Goal: Task Accomplishment & Management: Manage account settings

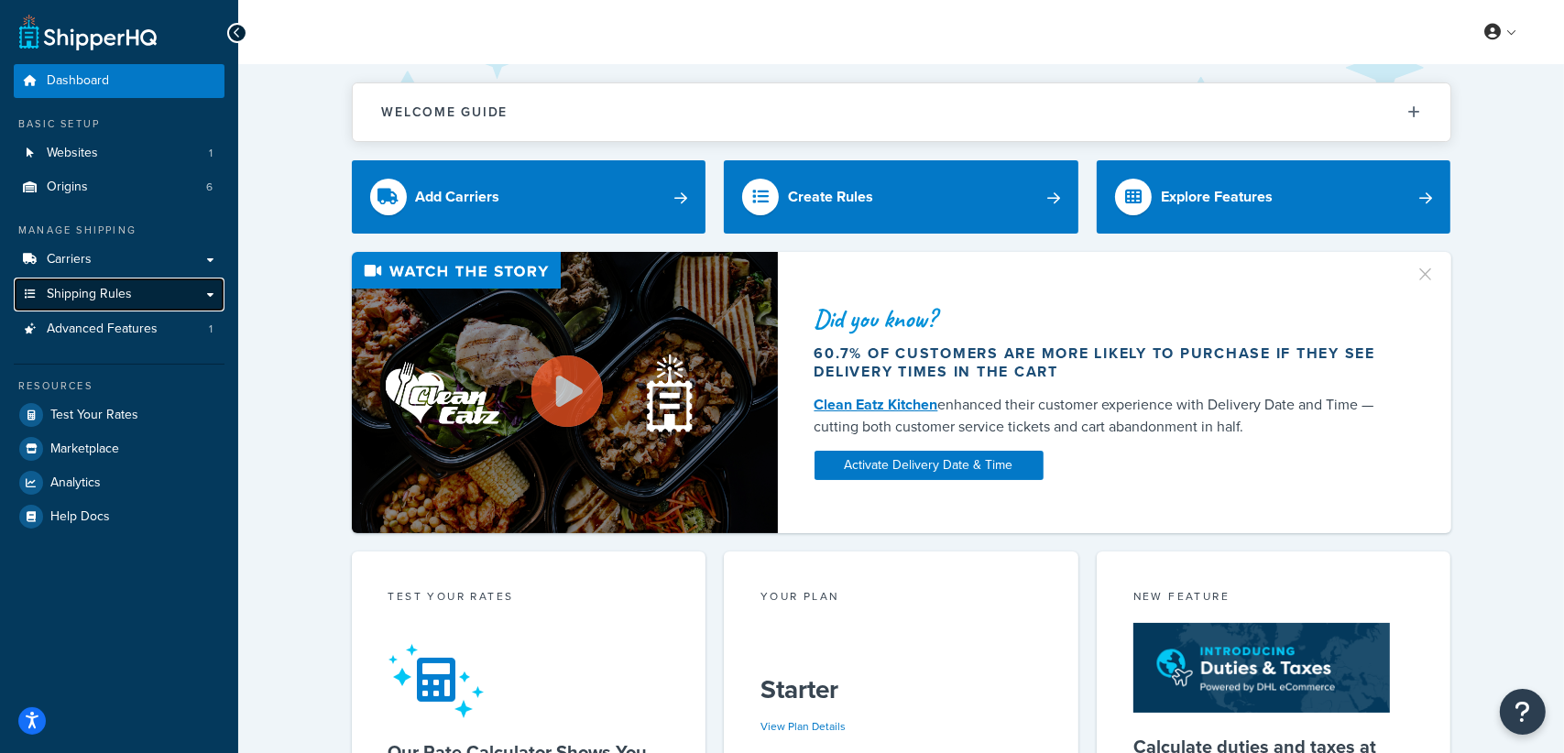
click at [205, 287] on link "Shipping Rules" at bounding box center [119, 295] width 211 height 34
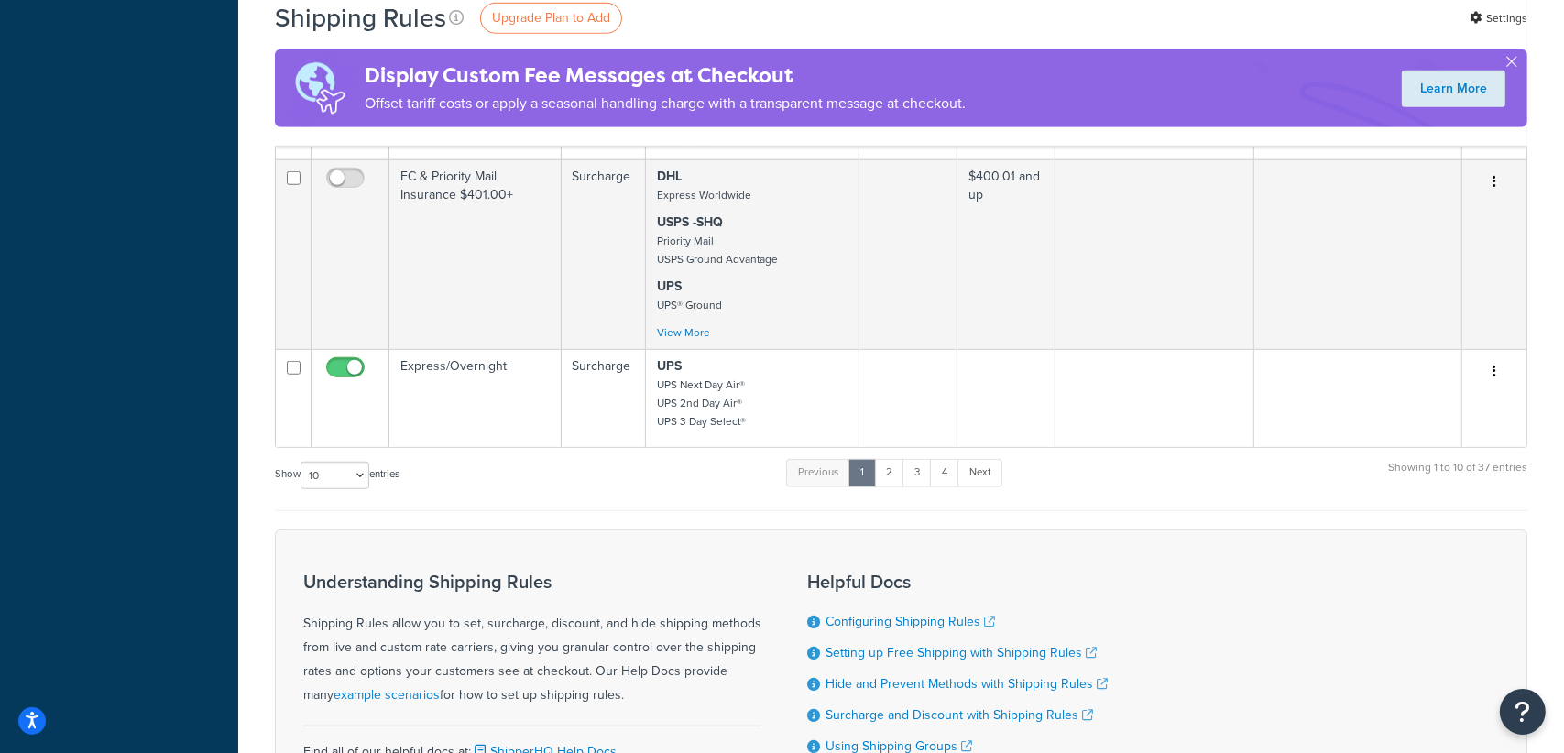
scroll to position [1474, 0]
click at [899, 471] on link "2" at bounding box center [889, 472] width 30 height 27
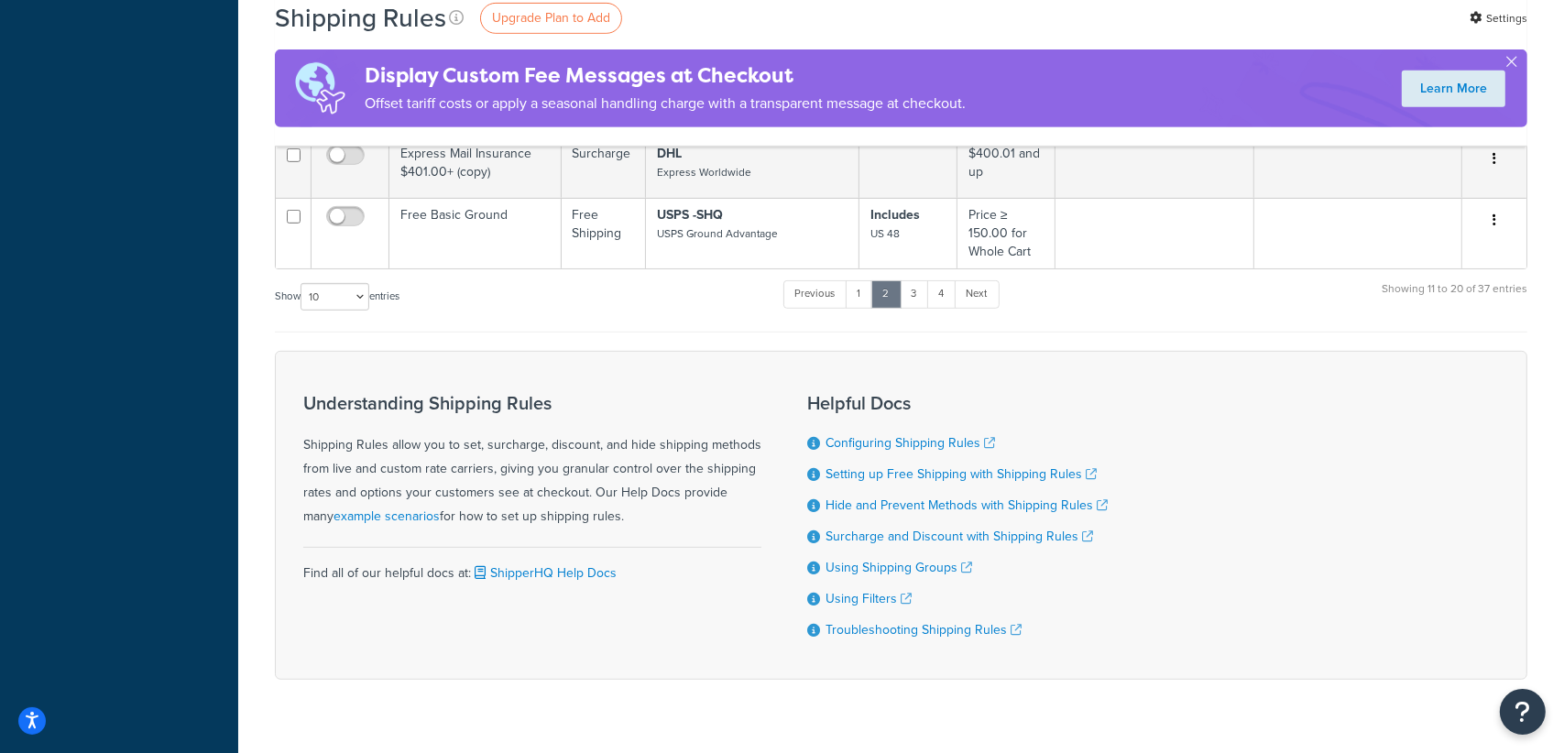
scroll to position [953, 0]
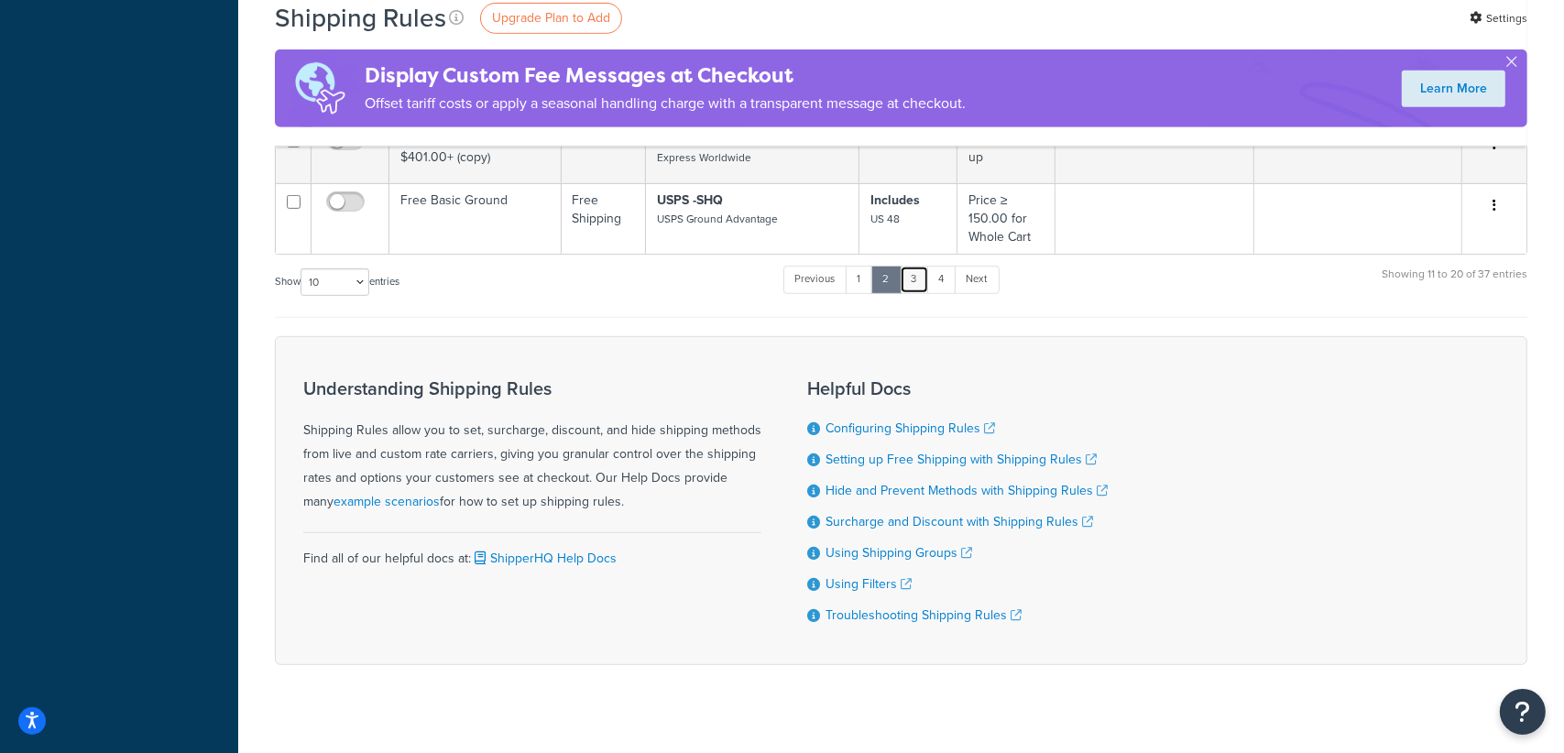
click at [913, 266] on link "3" at bounding box center [914, 279] width 29 height 27
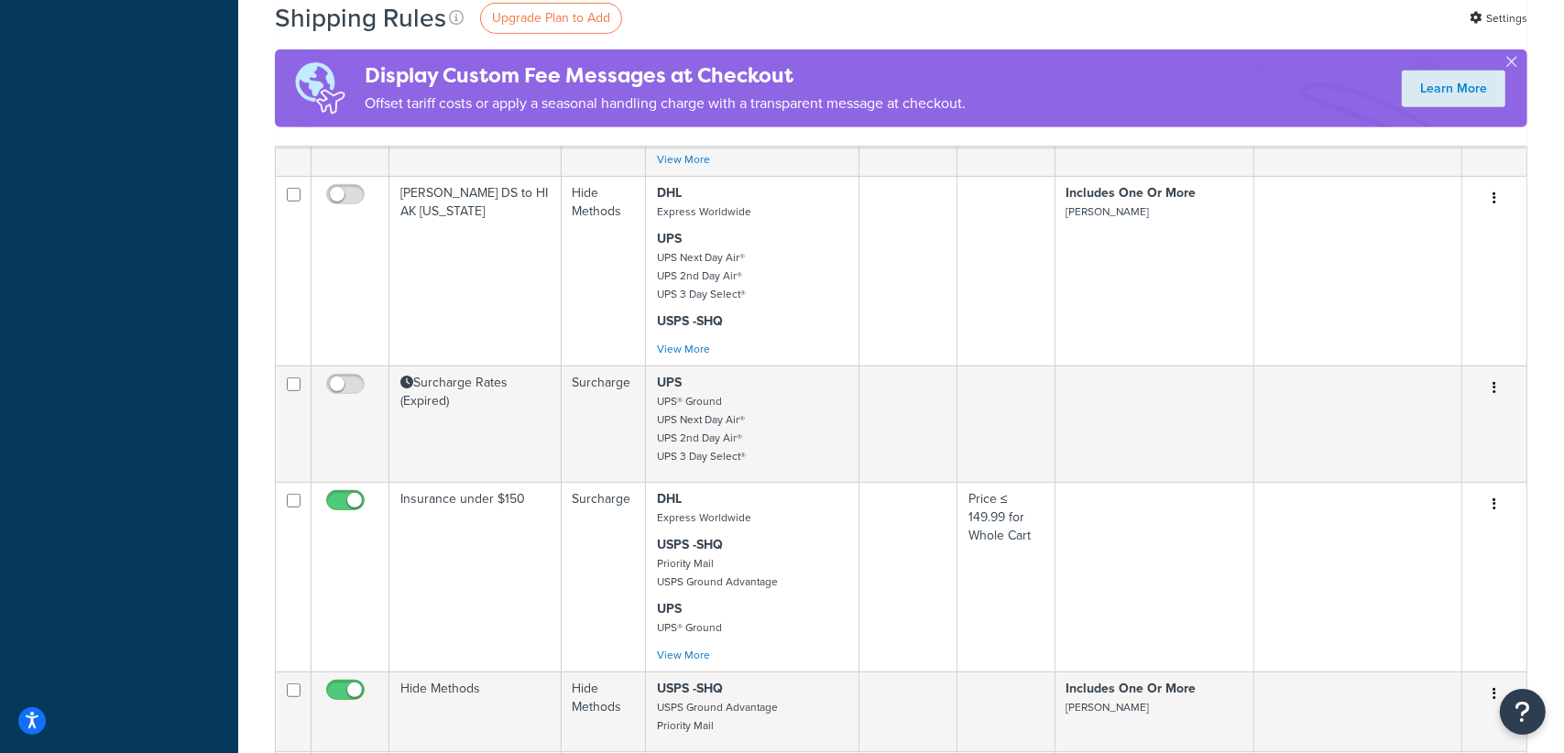
scroll to position [1477, 0]
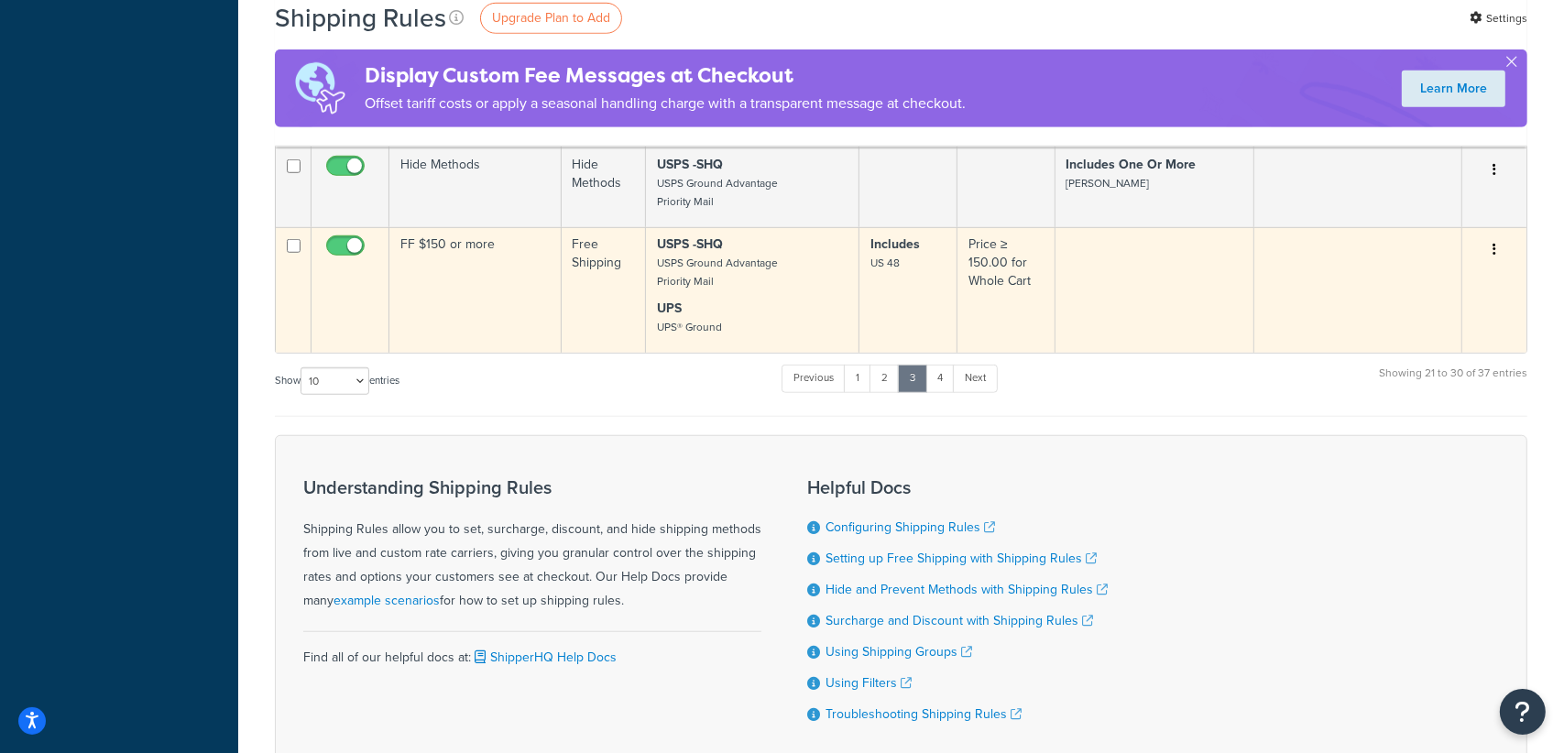
click at [1491, 245] on button "button" at bounding box center [1494, 249] width 26 height 29
click at [1399, 274] on link "Edit" at bounding box center [1433, 285] width 145 height 38
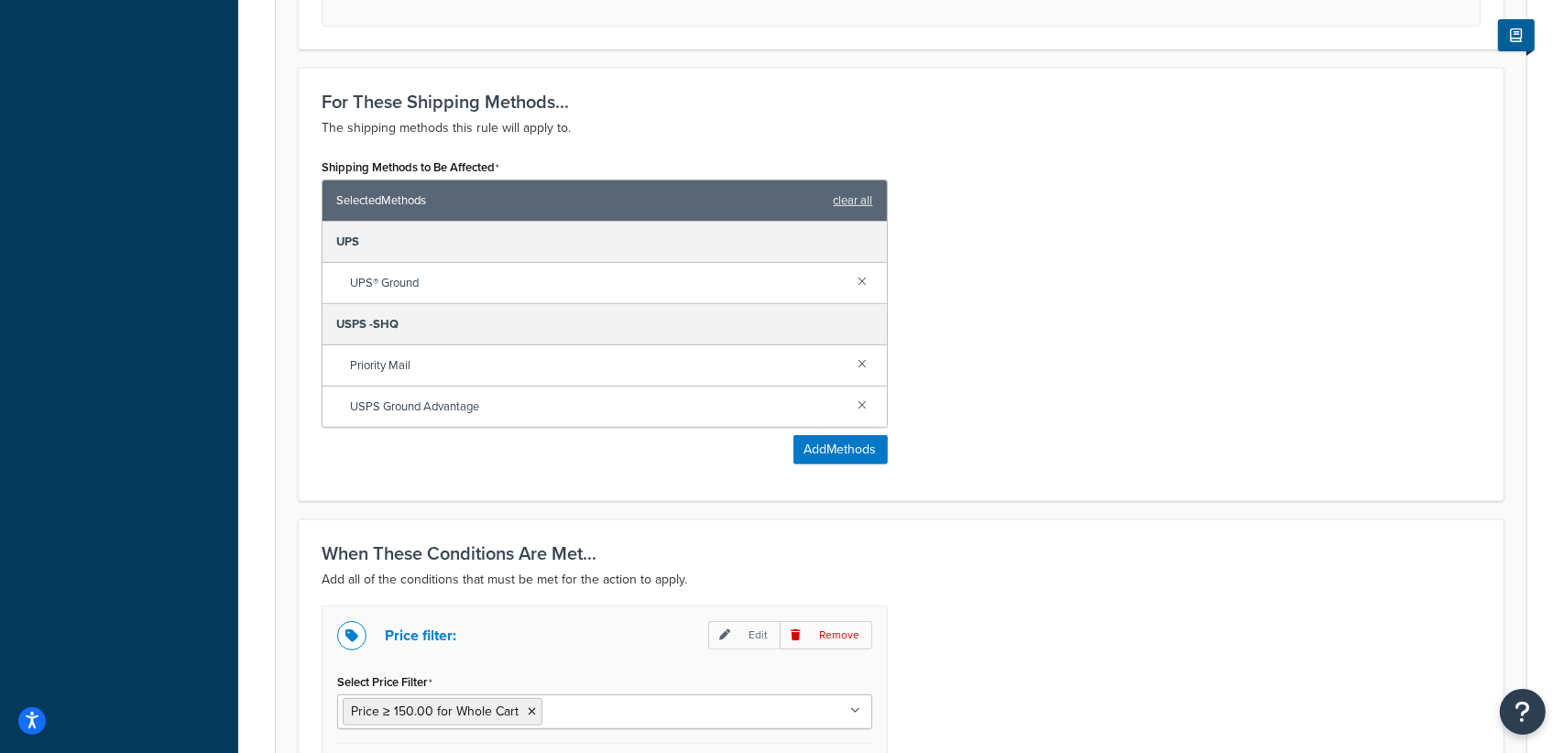
scroll to position [791, 0]
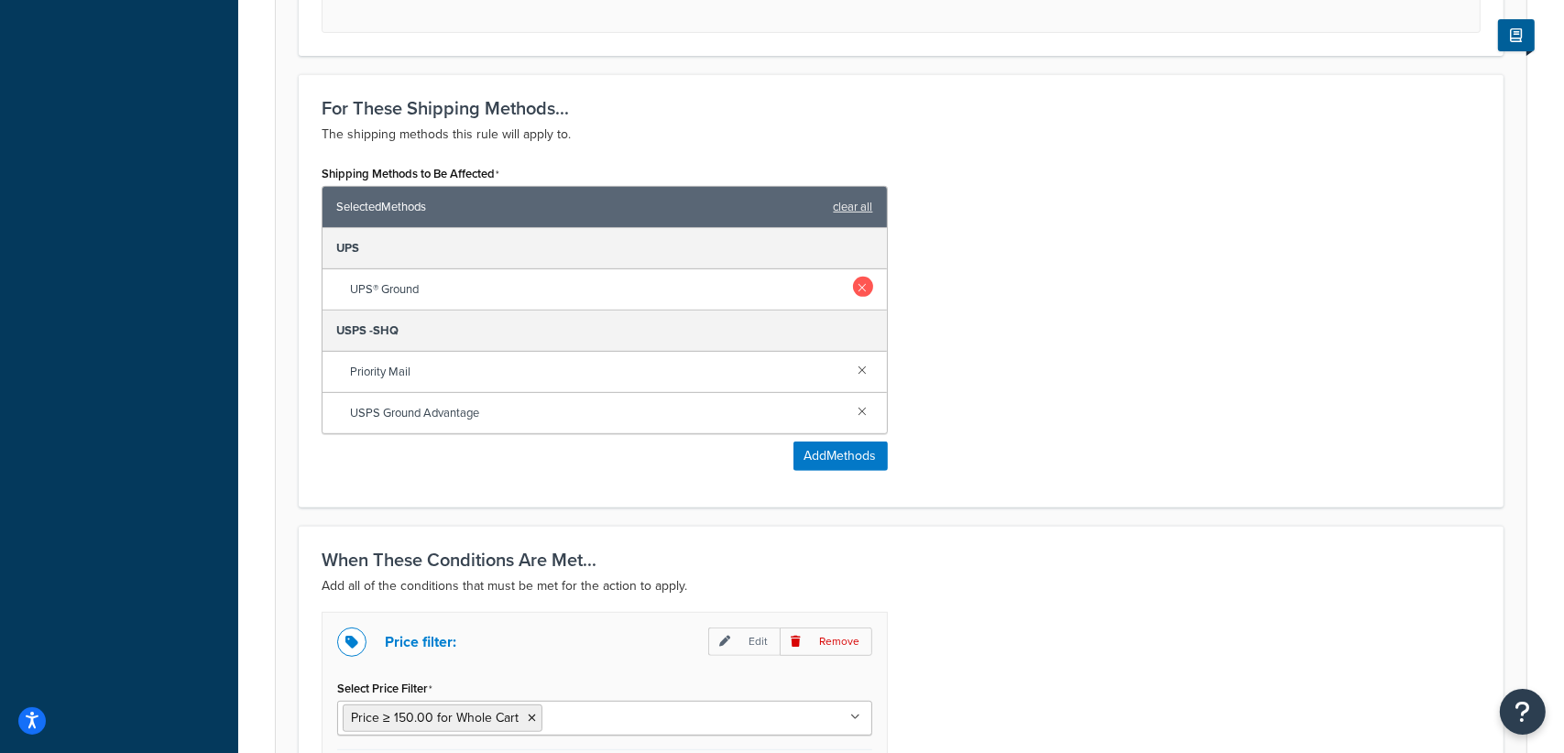
click at [862, 277] on link at bounding box center [863, 287] width 20 height 20
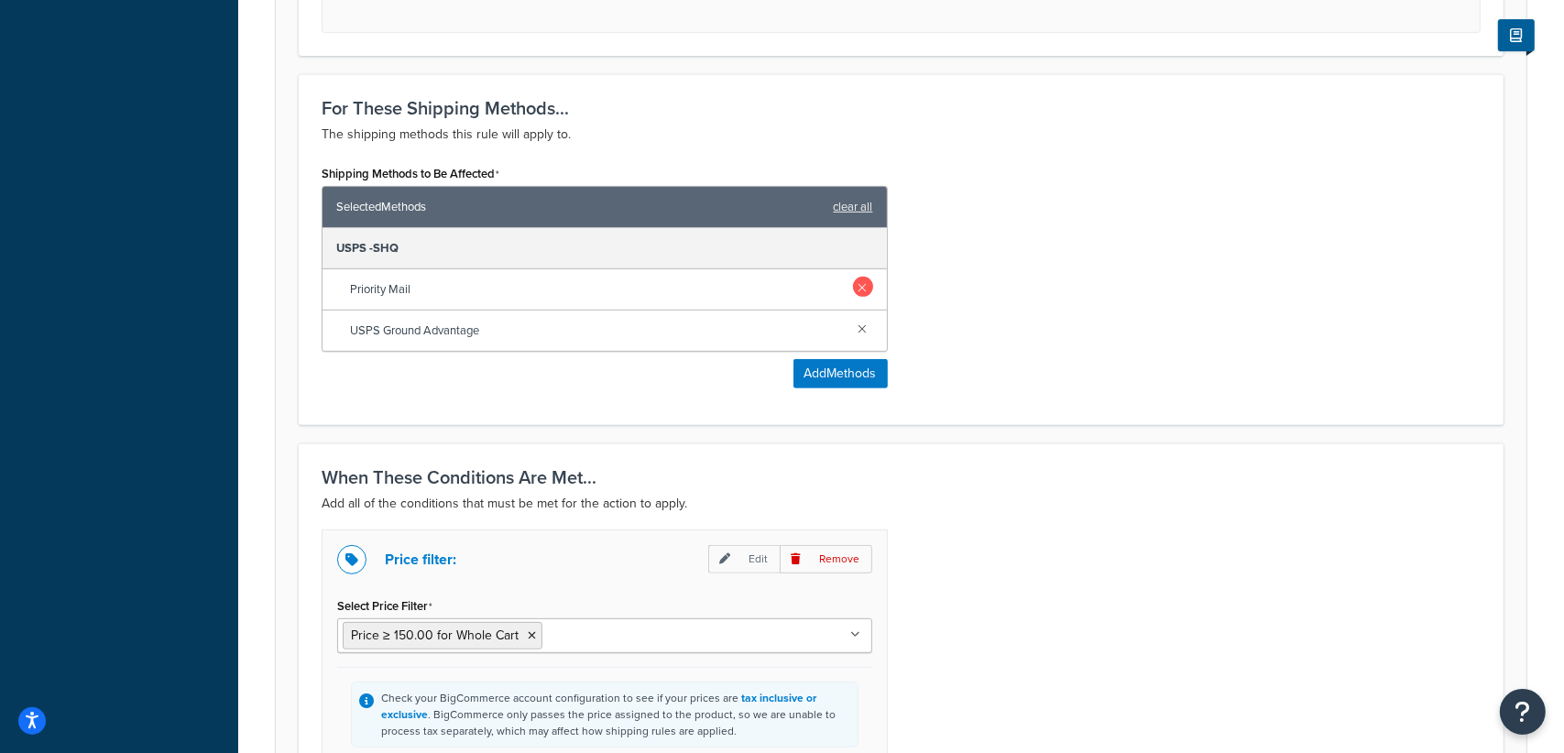
click at [858, 280] on link at bounding box center [863, 287] width 20 height 20
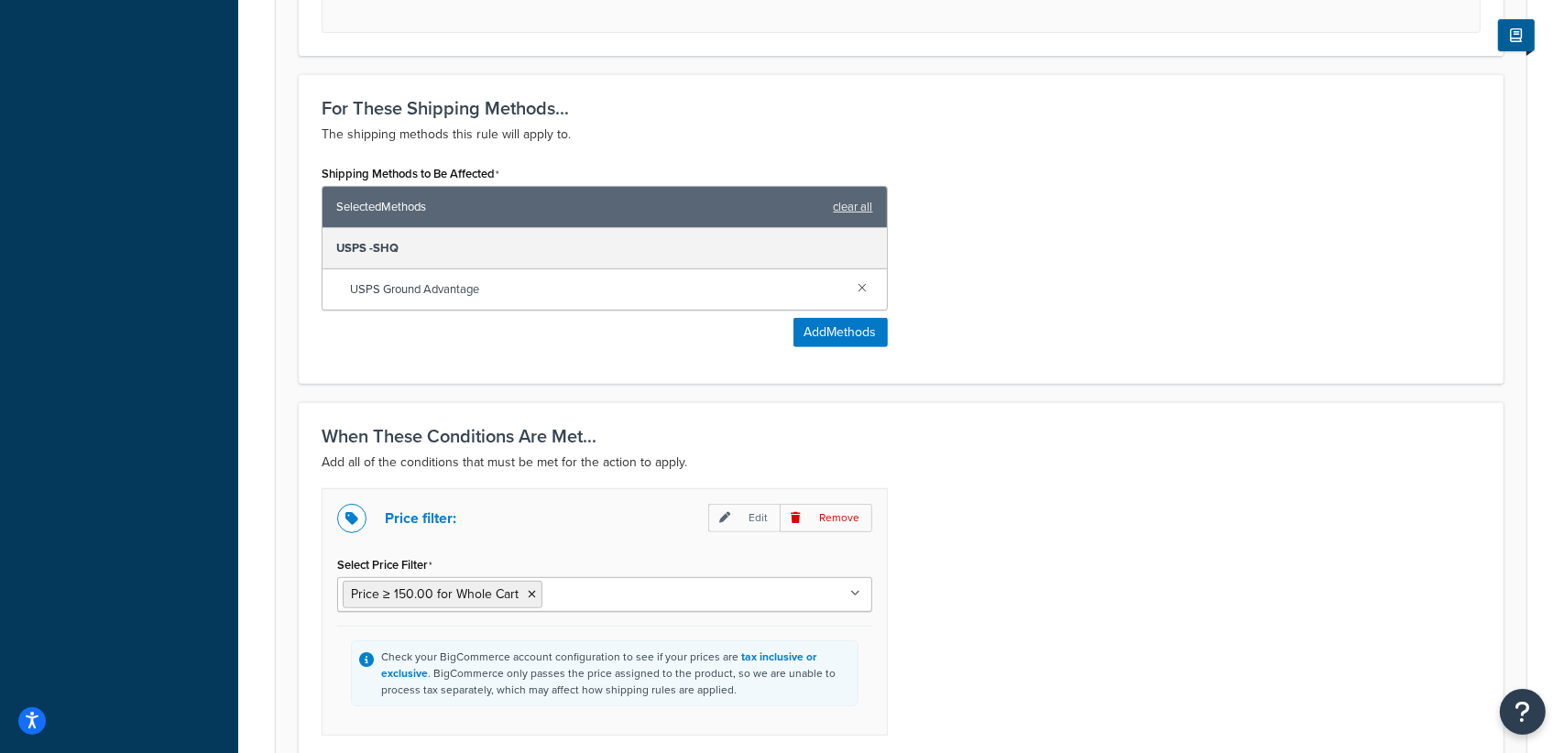
scroll to position [1171, 0]
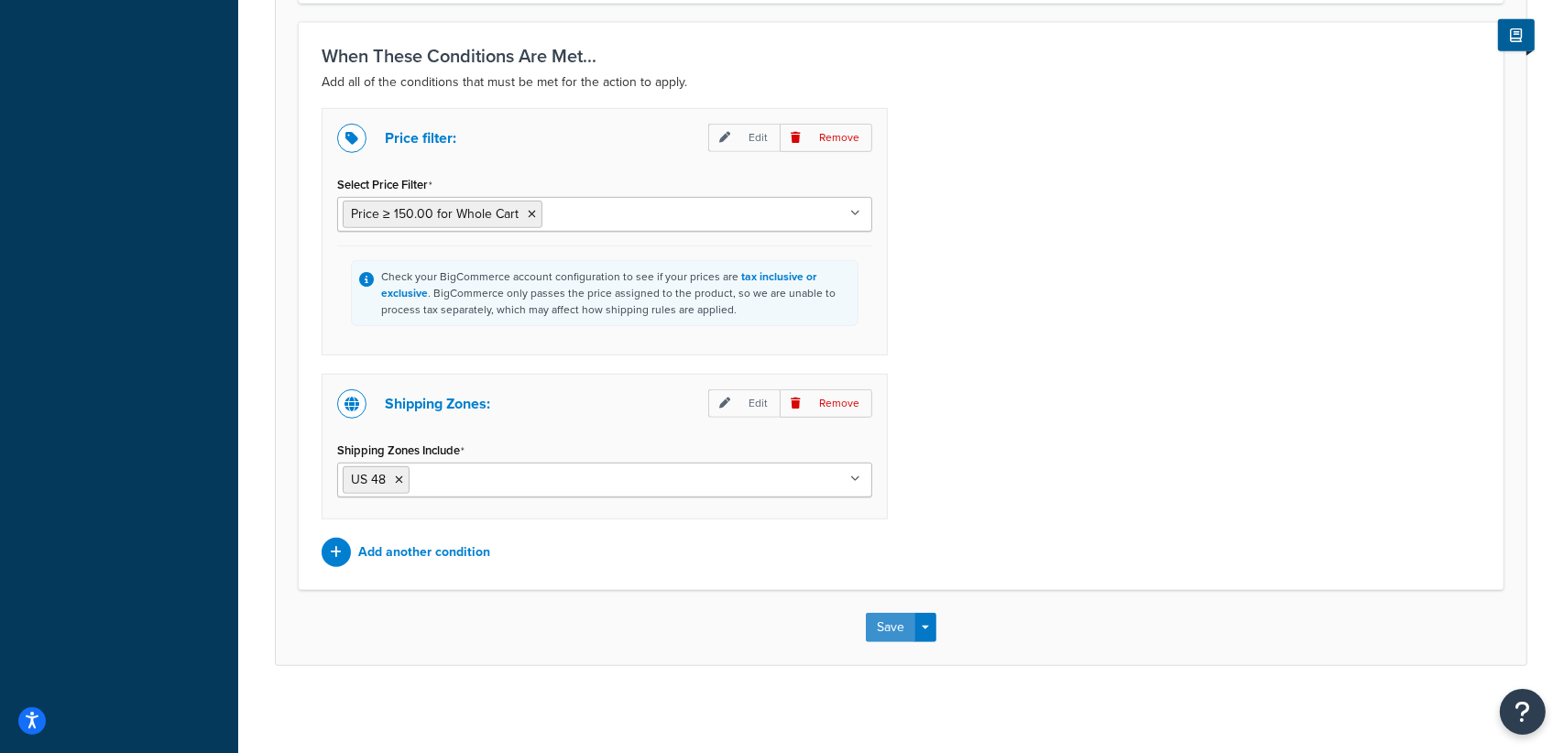
click at [887, 618] on button "Save" at bounding box center [890, 627] width 49 height 29
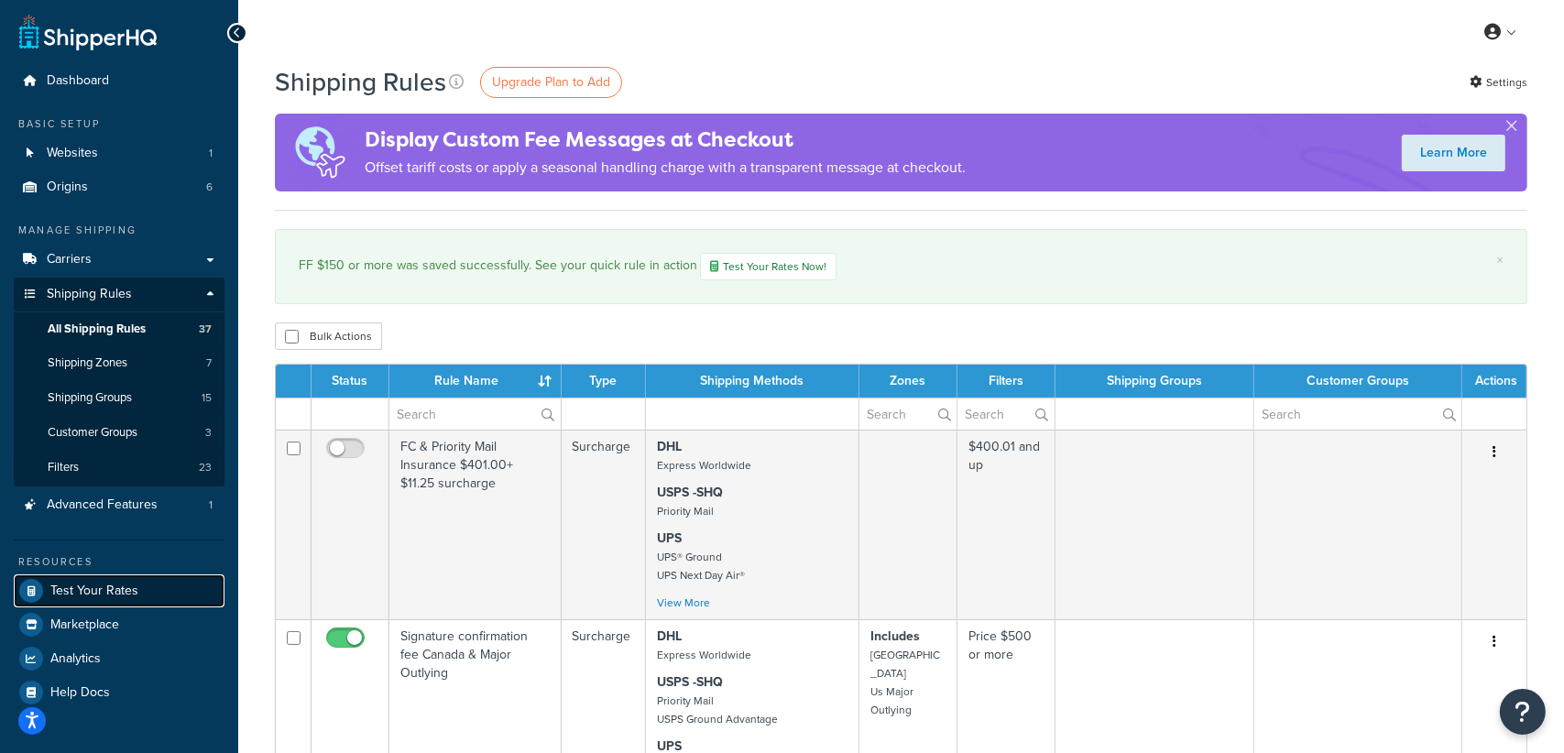
click at [88, 588] on span "Test Your Rates" at bounding box center [94, 592] width 88 height 16
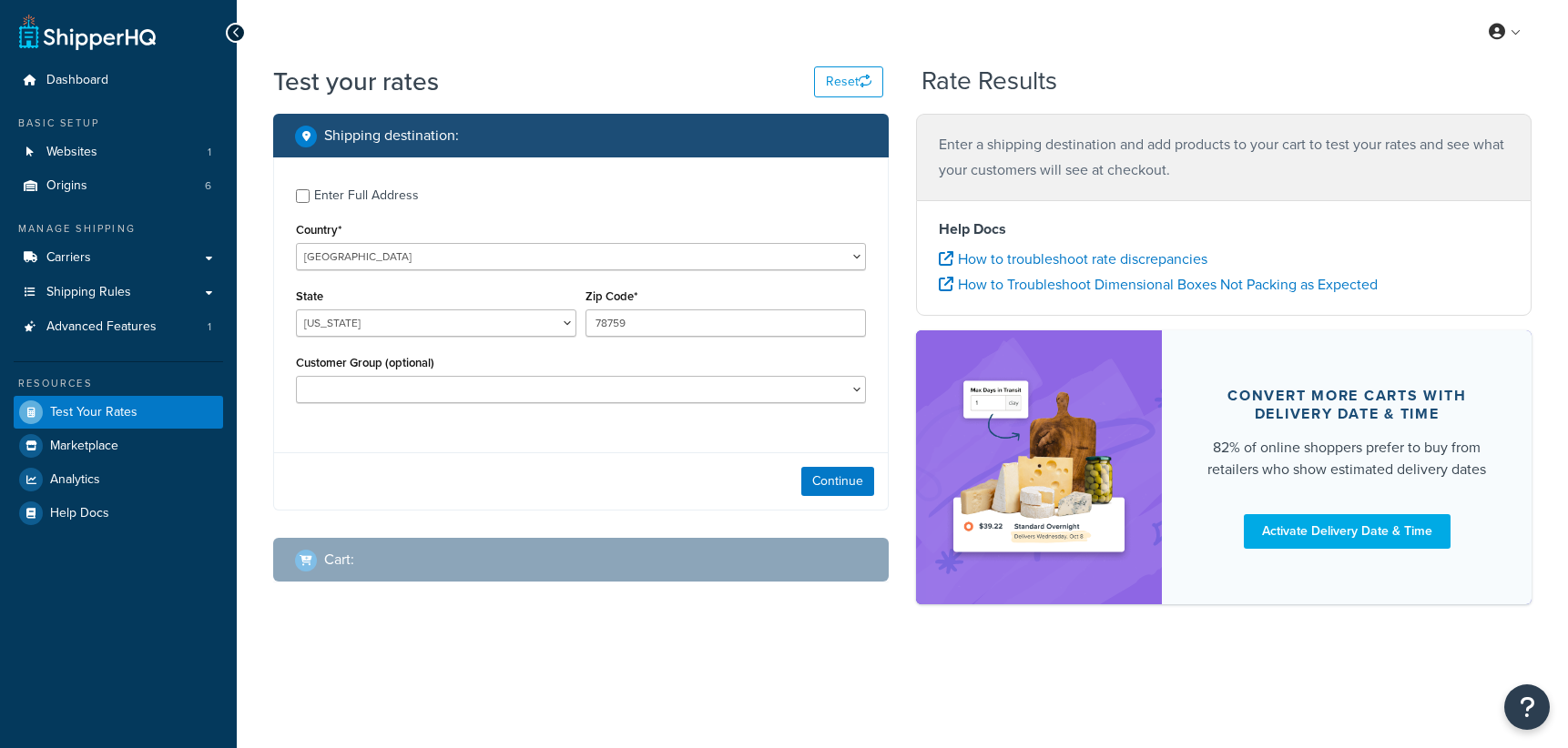
select select "TX"
click at [821, 486] on button "Continue" at bounding box center [837, 481] width 73 height 29
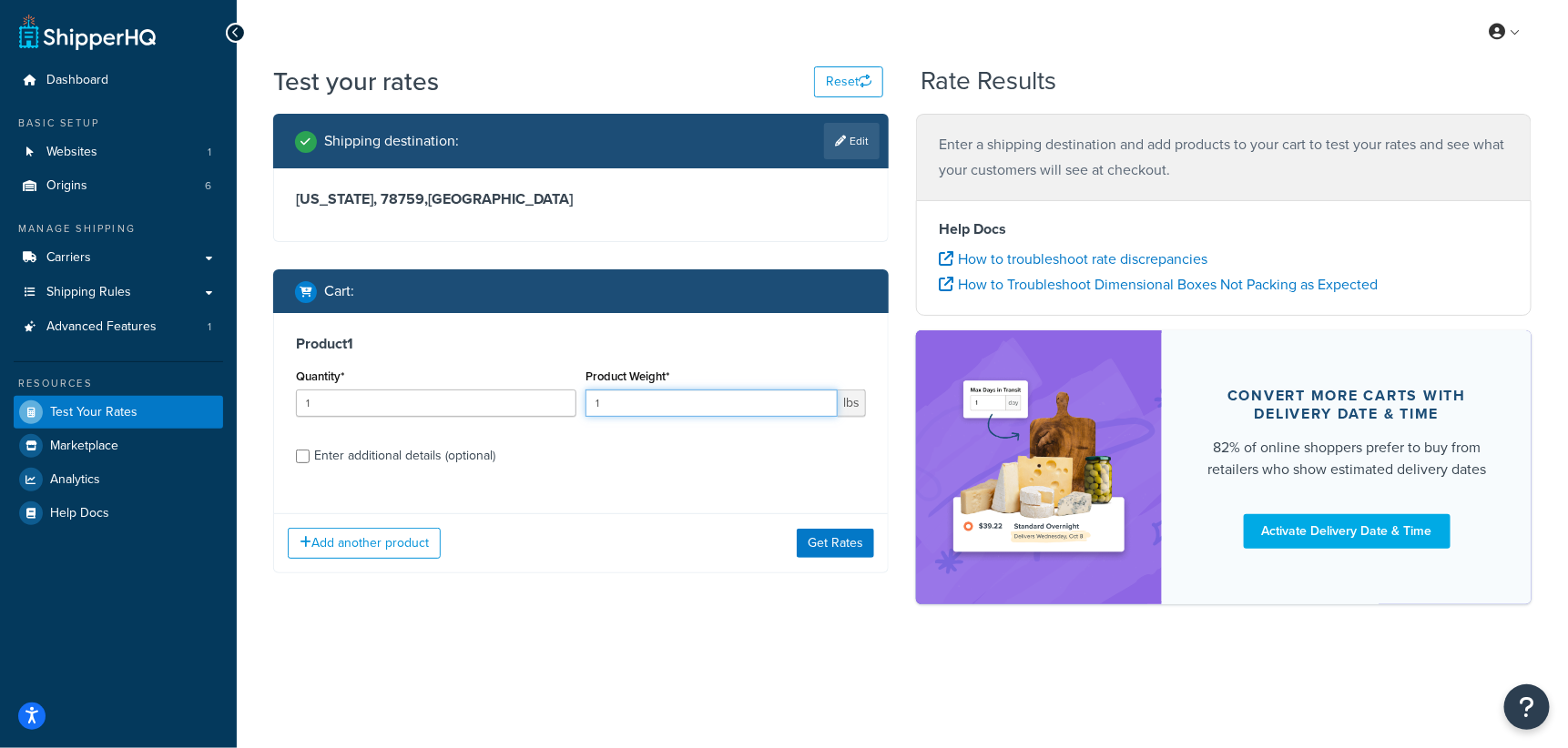
click at [741, 400] on input "1" at bounding box center [711, 402] width 252 height 27
type input "2"
click at [296, 456] on input "Enter additional details (optional)" at bounding box center [303, 457] width 14 height 14
checkbox input "true"
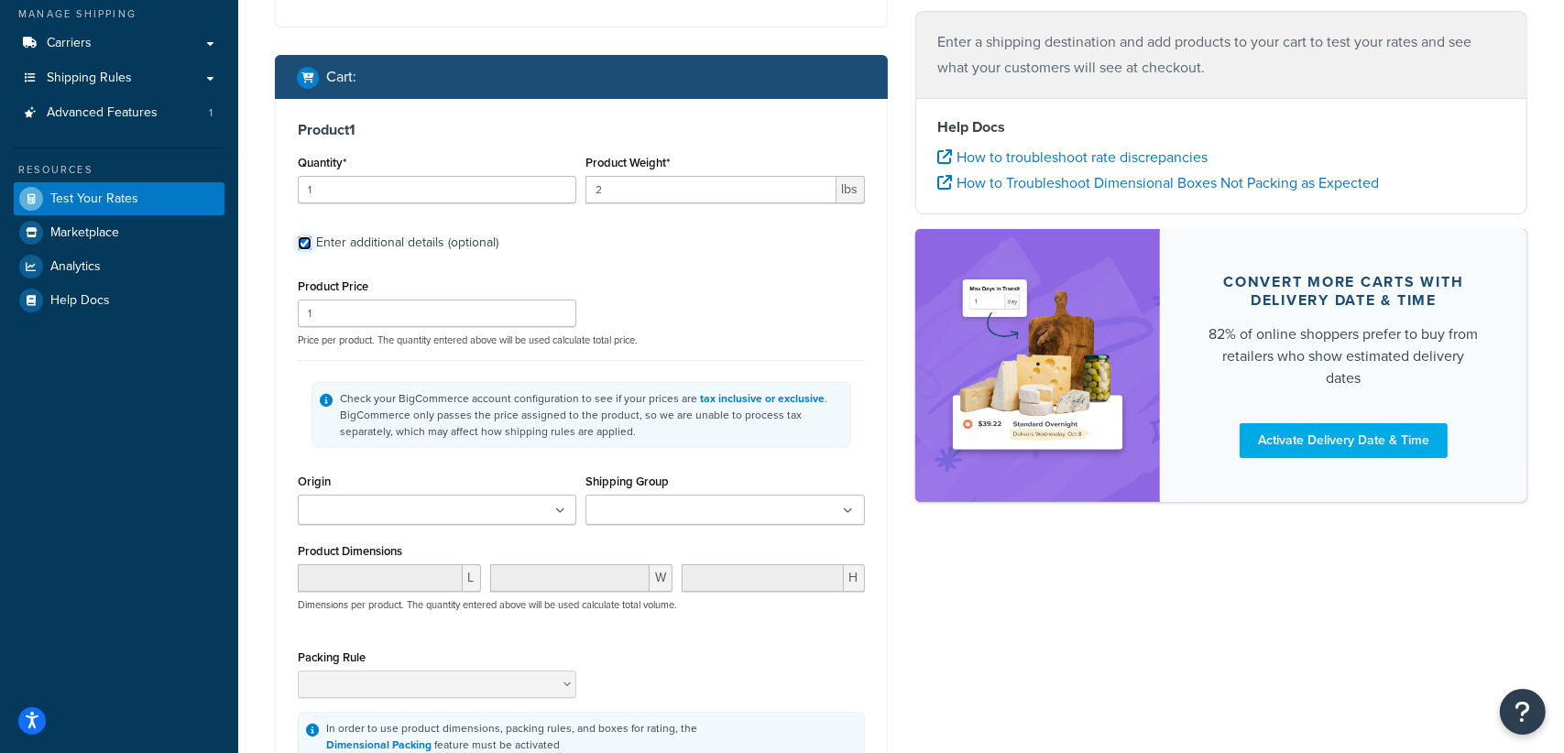
scroll to position [220, 0]
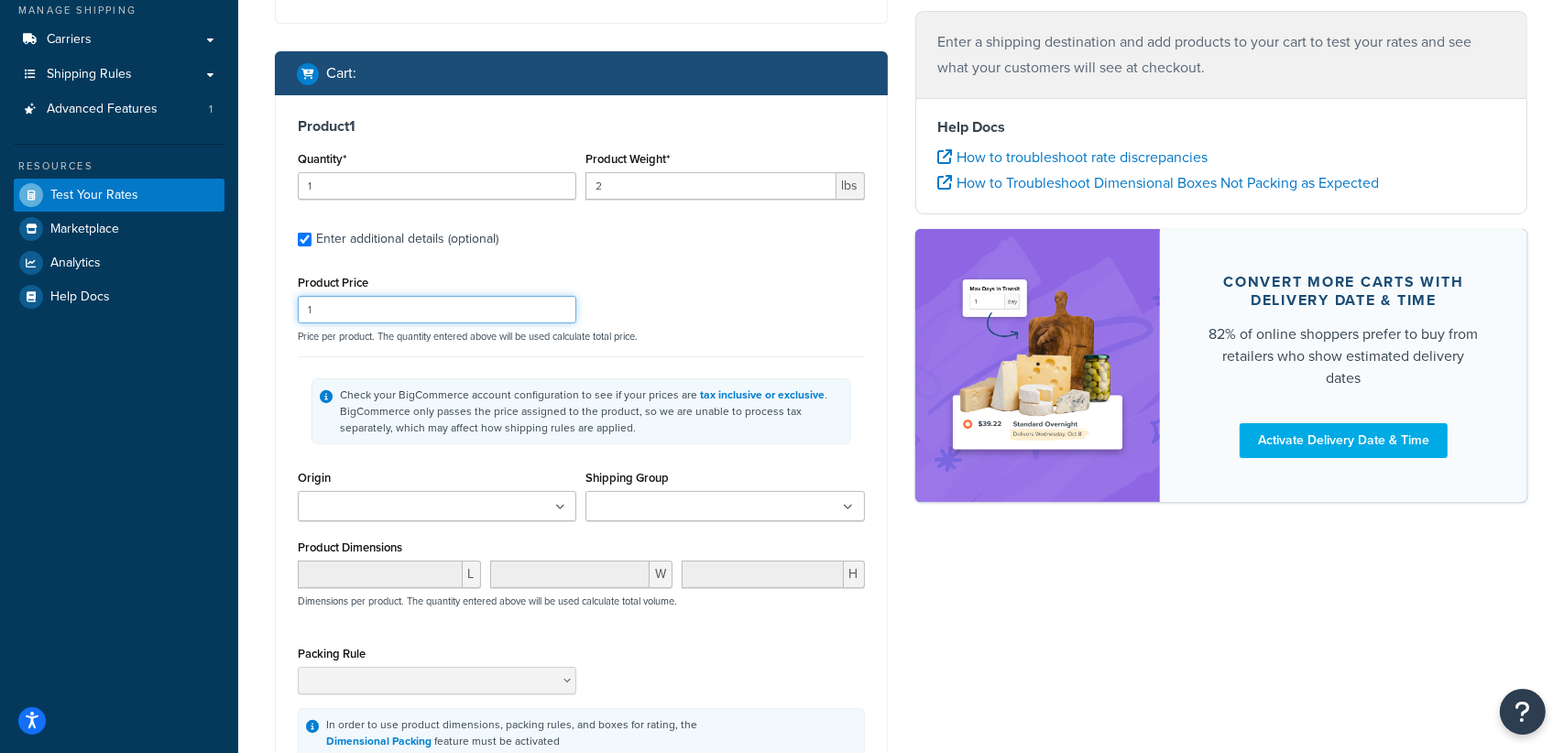
click at [350, 304] on input "1" at bounding box center [437, 309] width 279 height 27
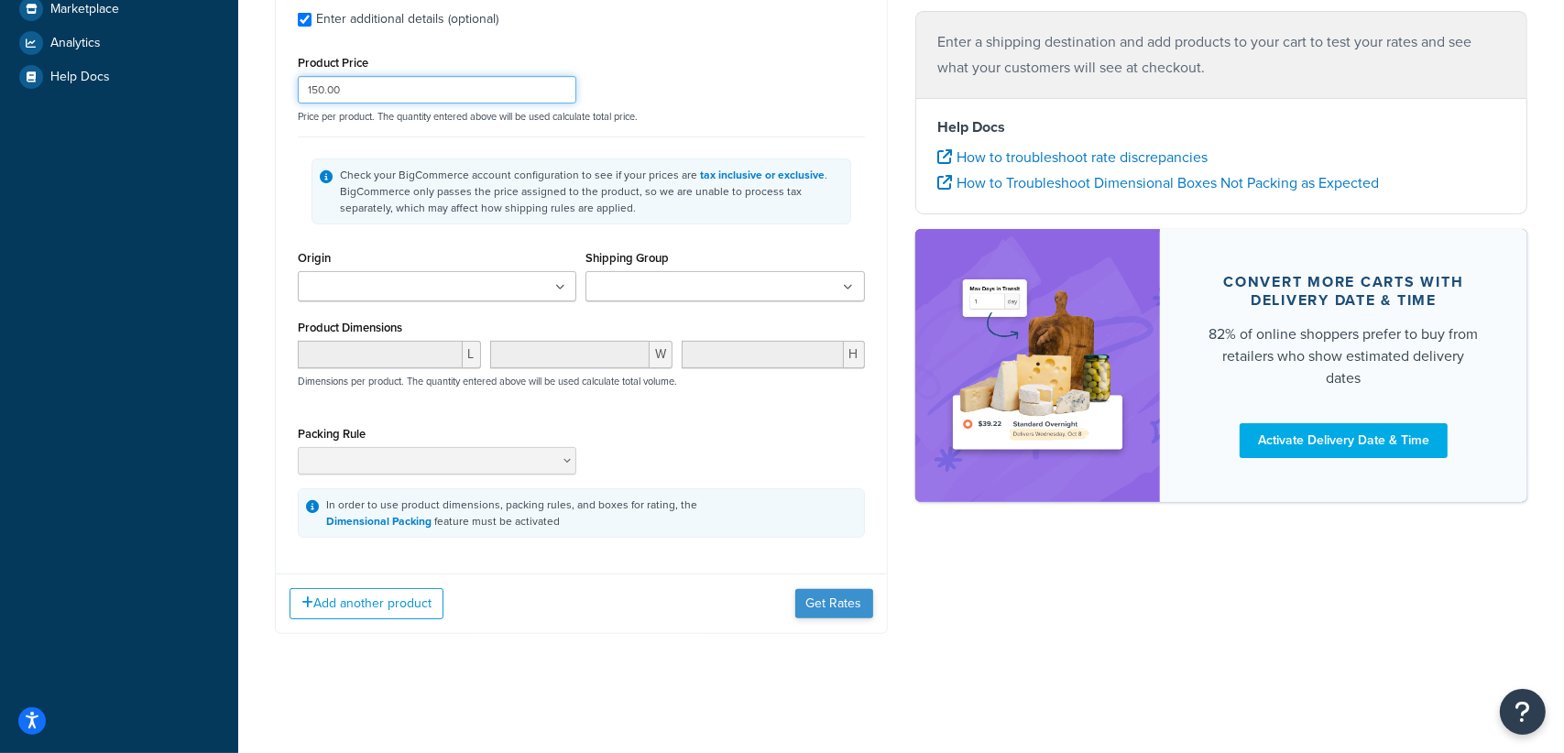
type input "150.00"
click at [844, 602] on button "Get Rates" at bounding box center [834, 603] width 78 height 29
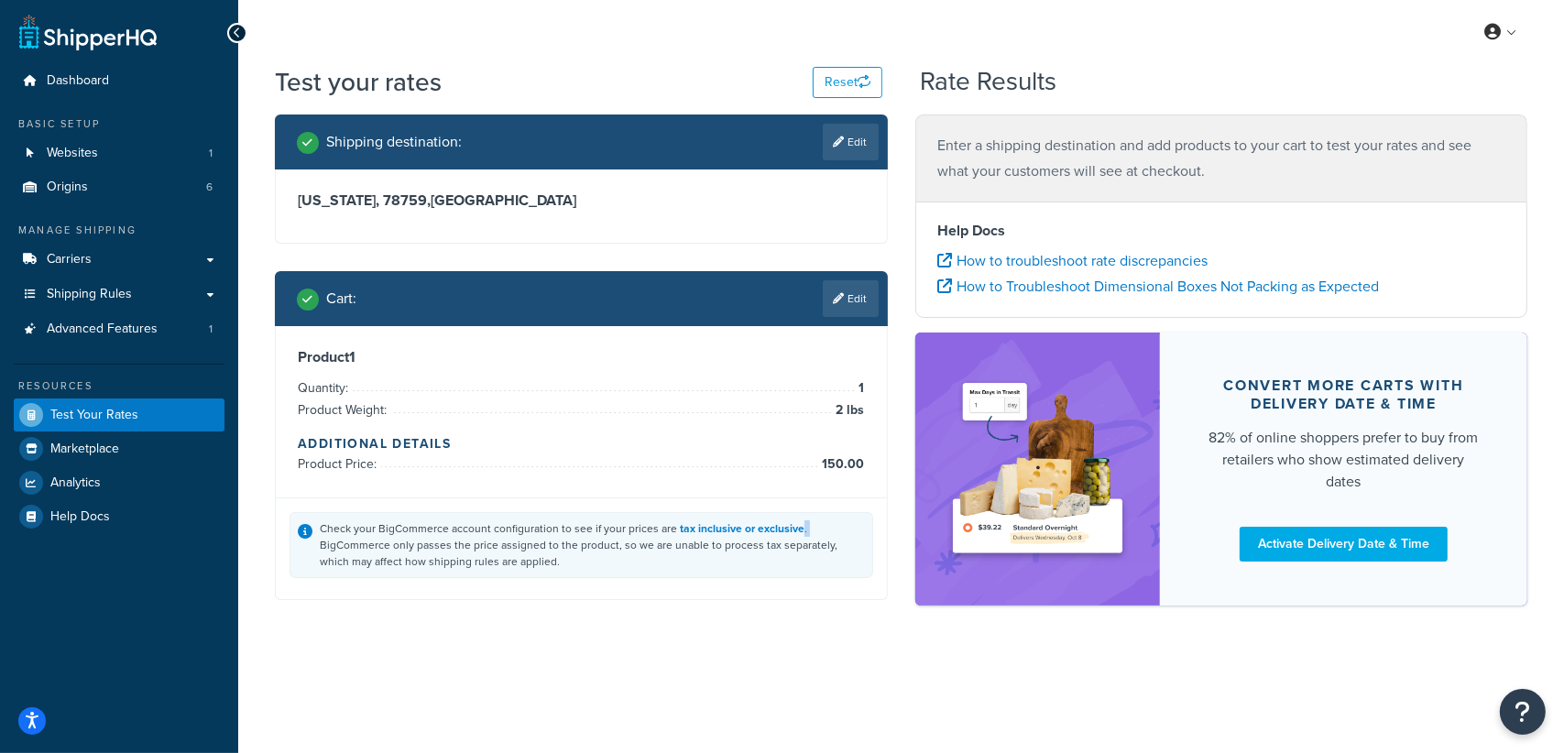
click at [844, 570] on div "Check your BigCommerce account configuration to see if your prices are tax incl…" at bounding box center [592, 544] width 545 height 49
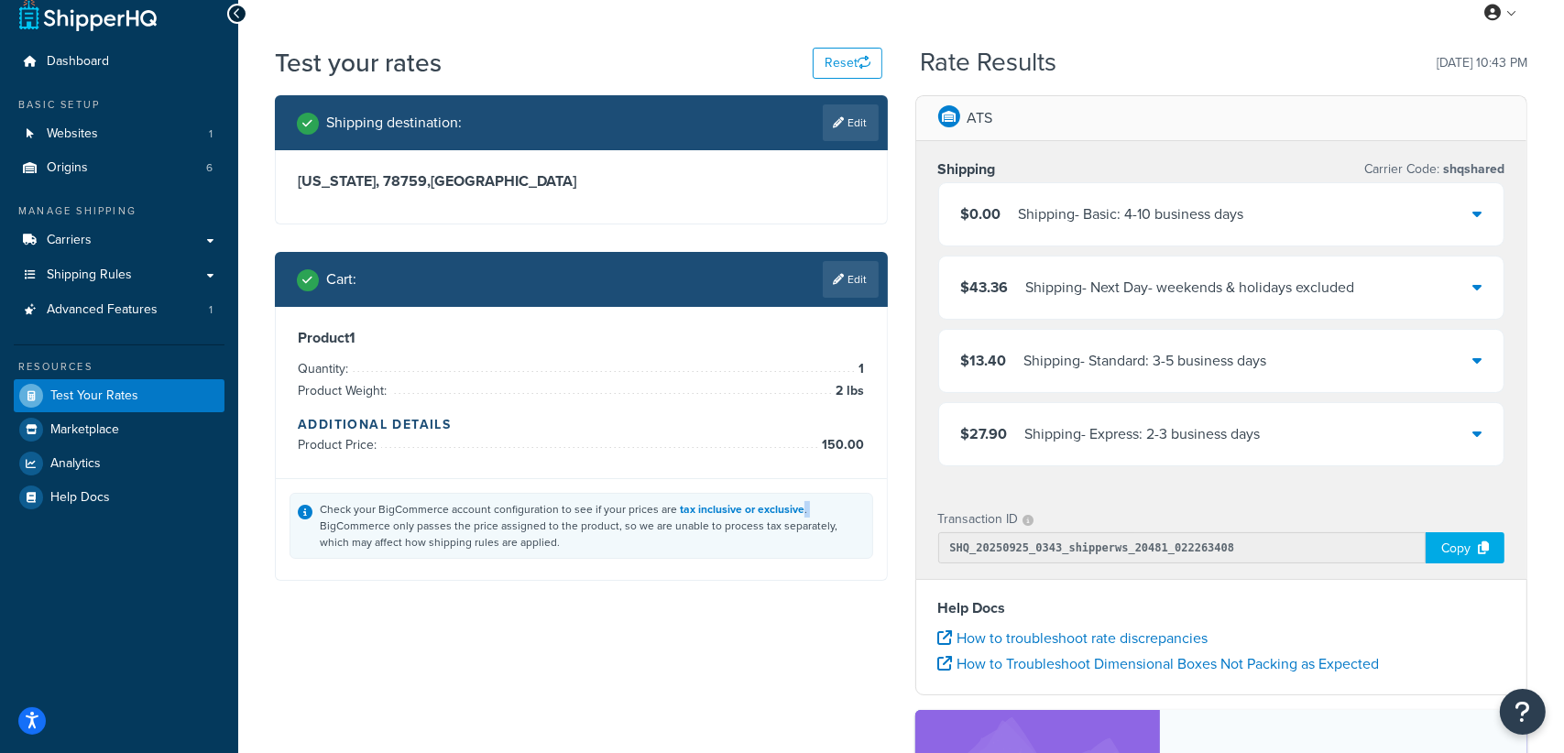
scroll to position [0, 0]
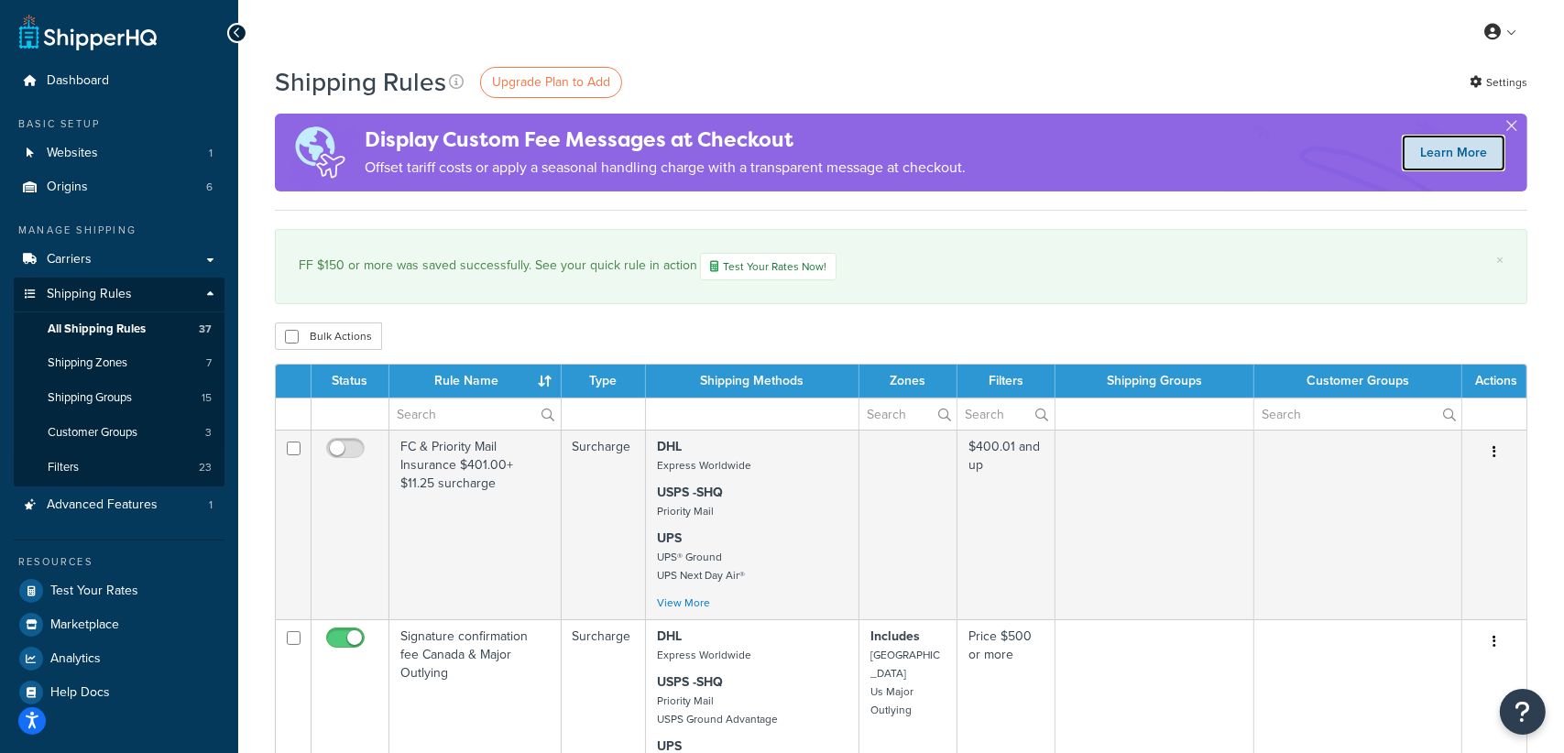
click at [1445, 158] on link "Learn More" at bounding box center [1454, 153] width 104 height 37
